Goal: Navigation & Orientation: Find specific page/section

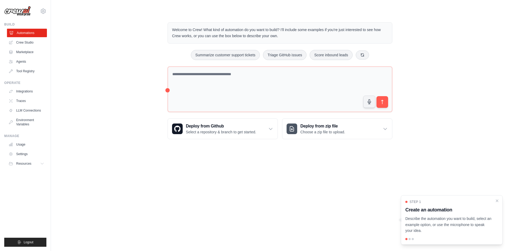
click at [38, 35] on link "Automations" at bounding box center [27, 33] width 40 height 8
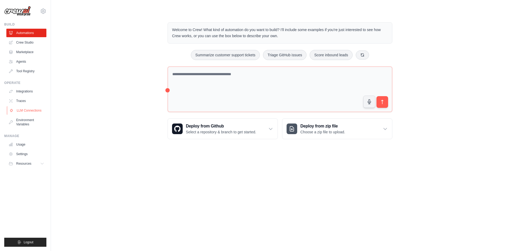
click at [32, 110] on link "LLM Connections" at bounding box center [27, 110] width 40 height 8
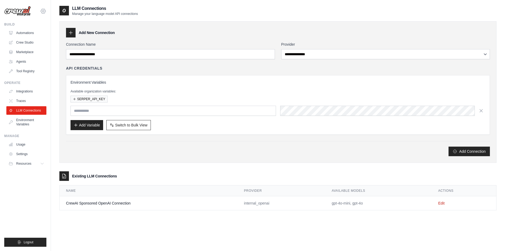
click at [43, 11] on icon at bounding box center [43, 11] width 6 height 6
click at [40, 22] on div "[EMAIL_ADDRESS][DOMAIN_NAME] Settings Build Automations Crew Studio Marketplace" at bounding box center [25, 125] width 51 height 251
click at [38, 31] on link "Automations" at bounding box center [27, 33] width 40 height 8
